Goal: Information Seeking & Learning: Learn about a topic

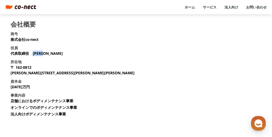
click at [189, 7] on link "ホーム" at bounding box center [190, 7] width 10 height 5
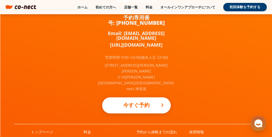
scroll to position [3530, 0]
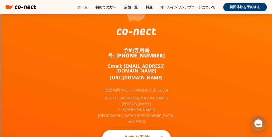
scroll to position [3530, 0]
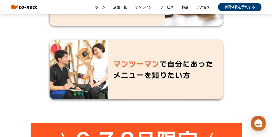
scroll to position [4194, 0]
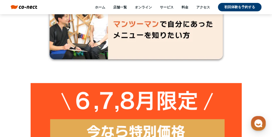
scroll to position [4326, 0]
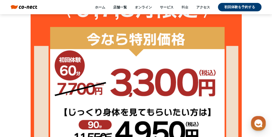
click at [185, 8] on link "料金" at bounding box center [184, 7] width 7 height 5
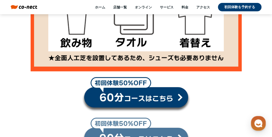
scroll to position [635, 0]
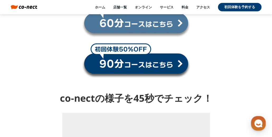
click at [150, 26] on link at bounding box center [136, 20] width 109 height 36
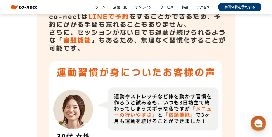
scroll to position [3879, 0]
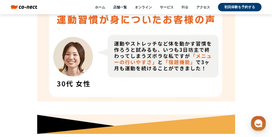
click at [182, 7] on link "料金" at bounding box center [184, 7] width 7 height 5
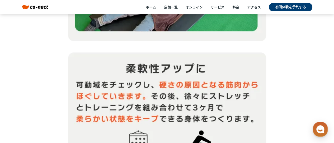
scroll to position [5365, 0]
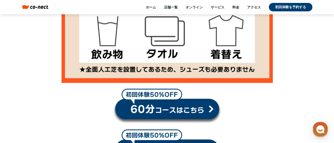
scroll to position [569, 0]
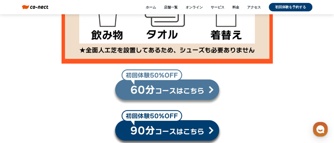
click at [165, 96] on link at bounding box center [167, 87] width 109 height 36
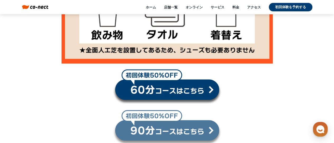
click at [144, 131] on link at bounding box center [167, 127] width 109 height 35
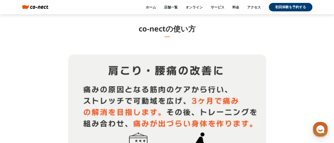
scroll to position [5402, 0]
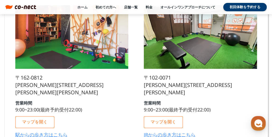
scroll to position [211, 0]
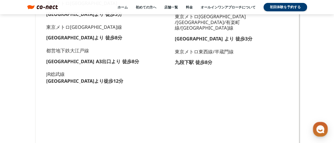
scroll to position [343, 0]
